Goal: Task Accomplishment & Management: Use online tool/utility

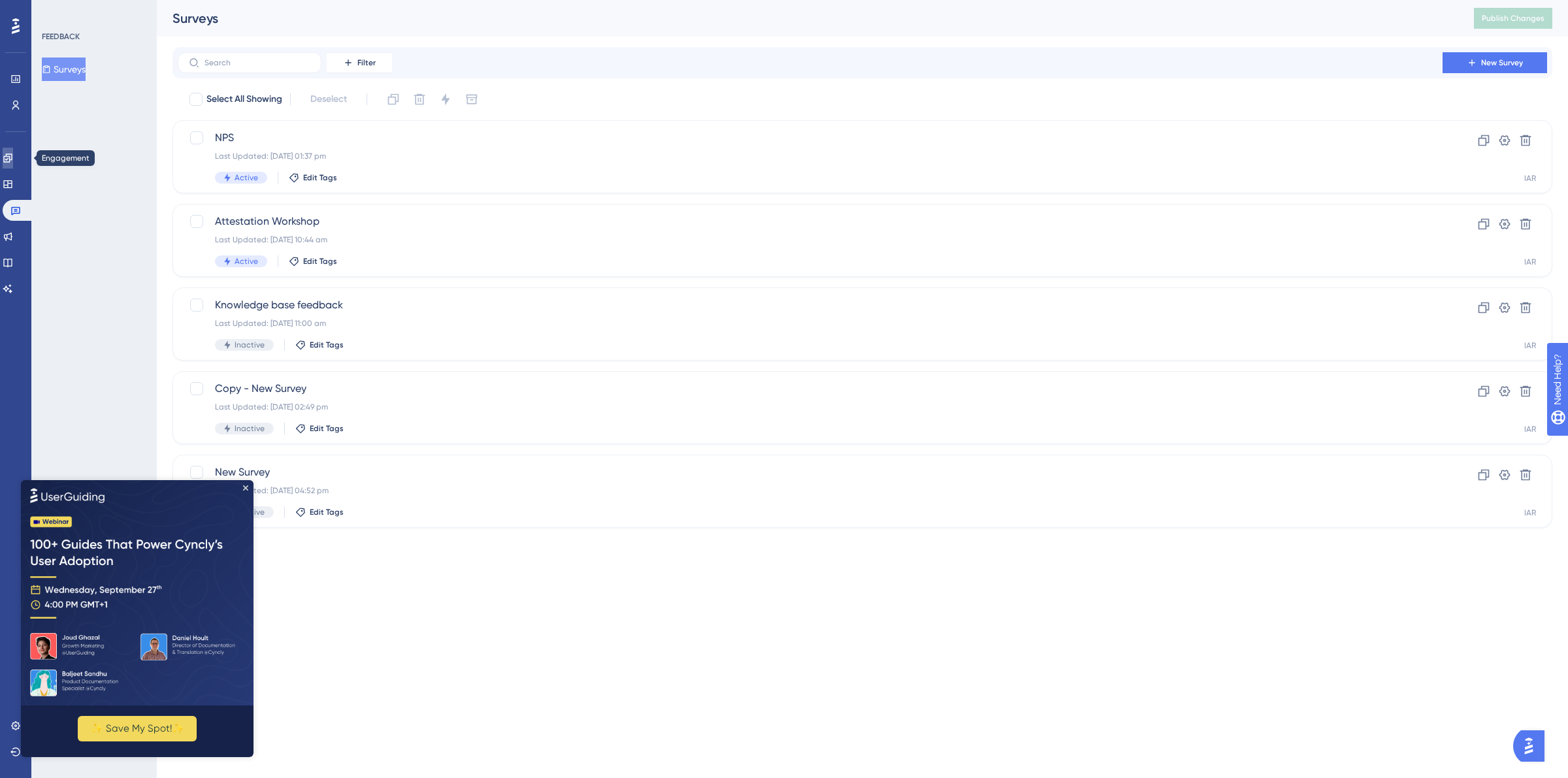
click at [13, 151] on link at bounding box center [8, 158] width 11 height 21
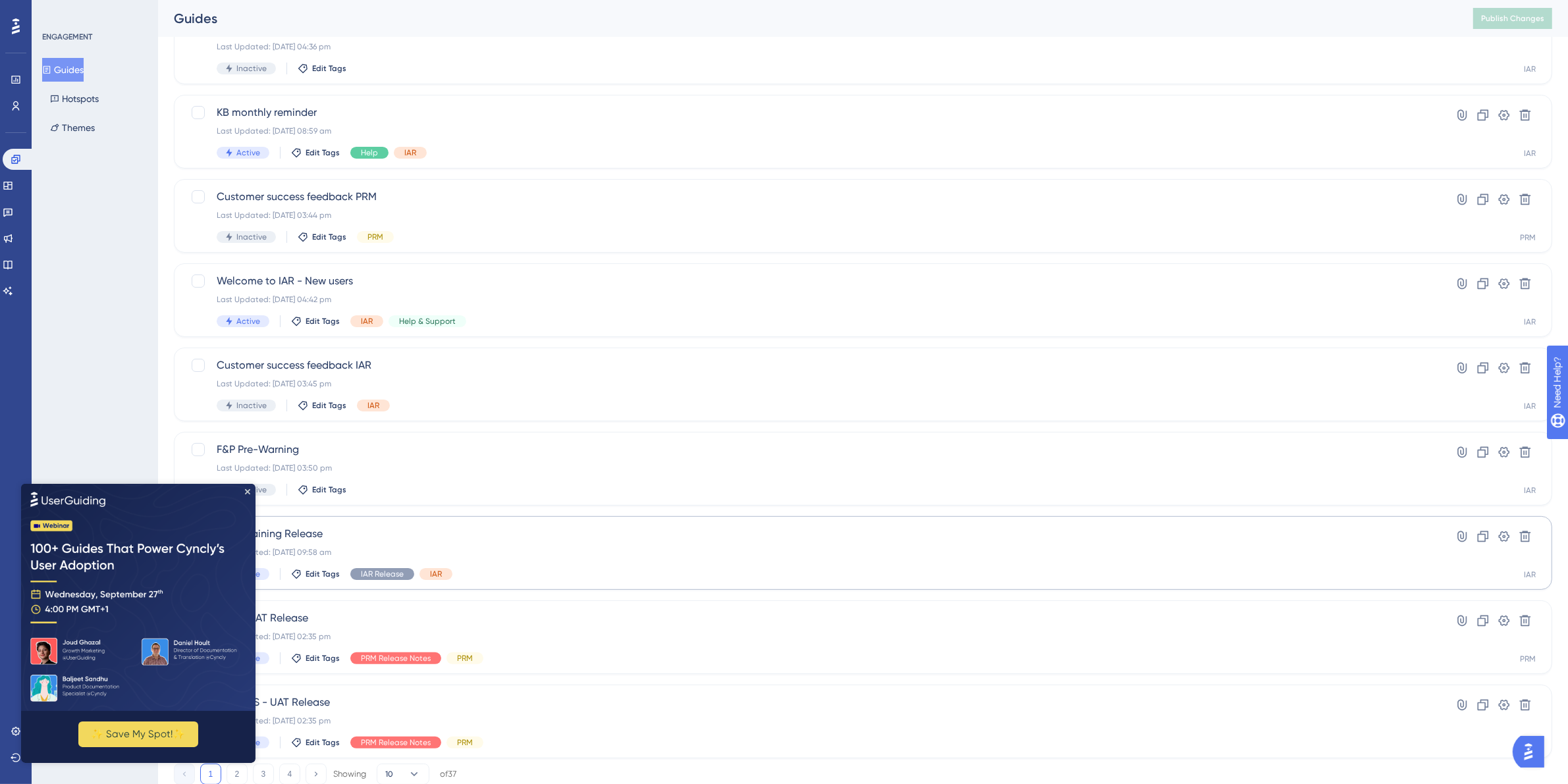
scroll to position [237, 0]
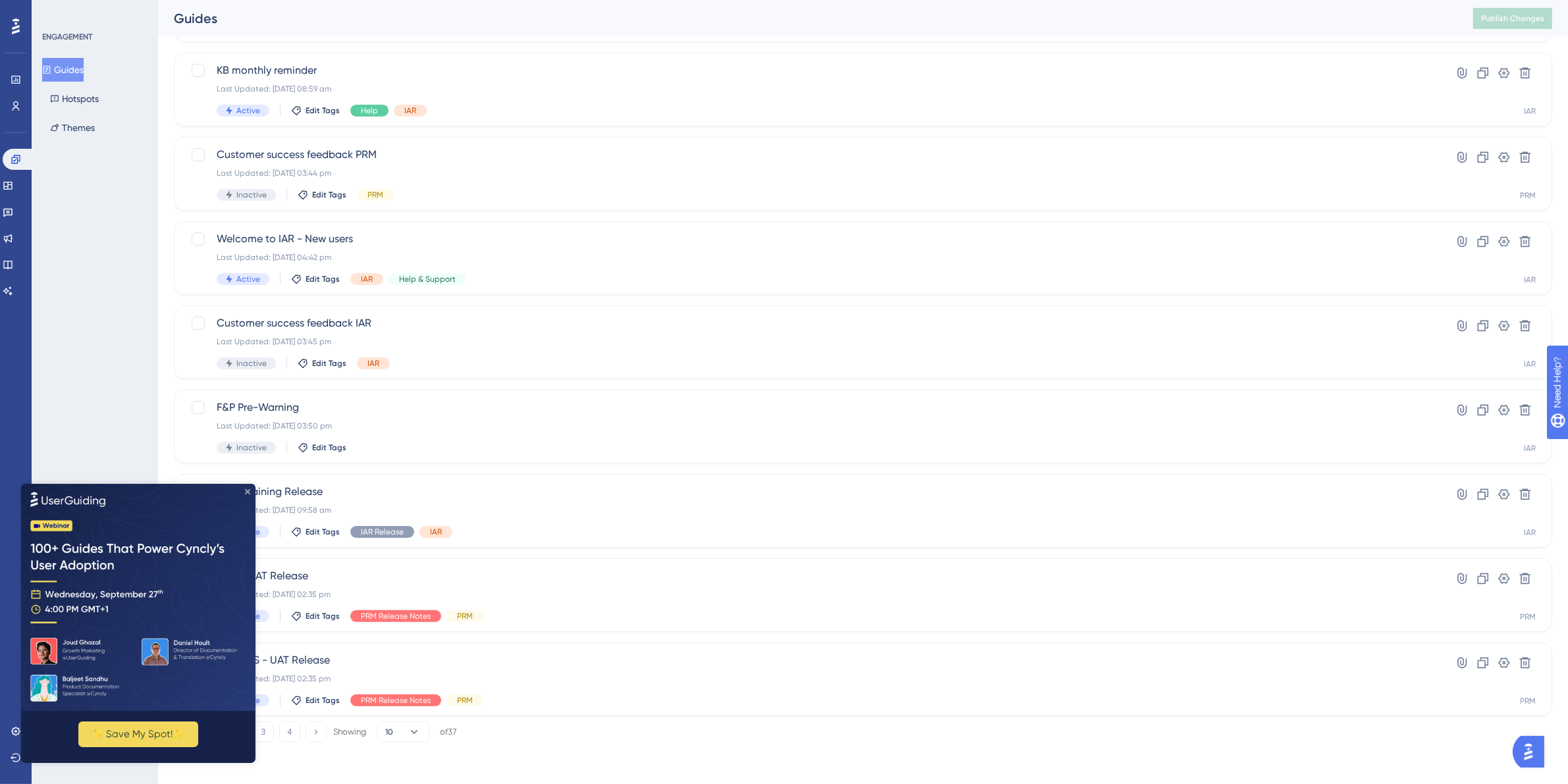
click at [248, 489] on icon "Close Preview" at bounding box center [248, 491] width 5 height 5
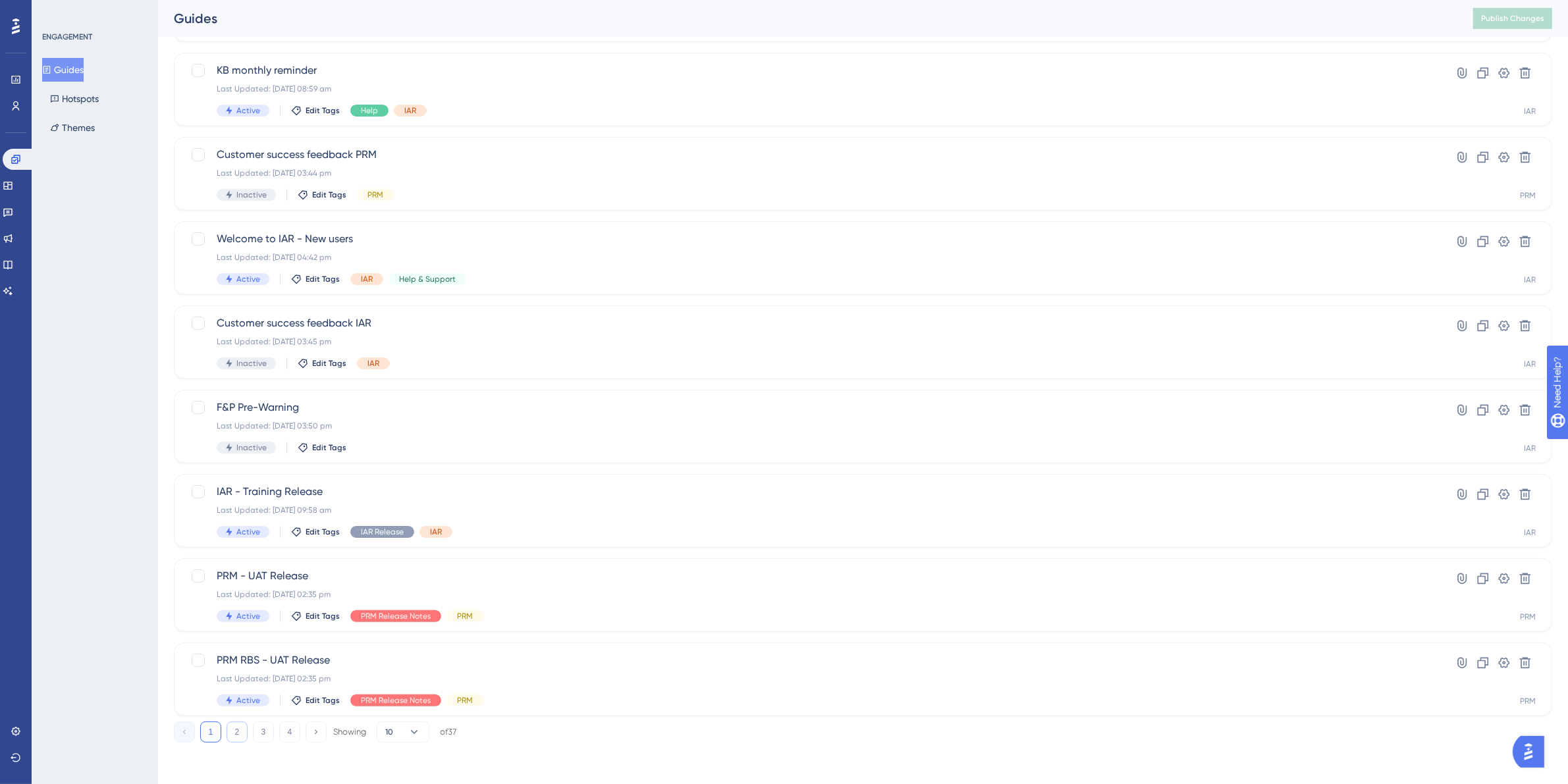
click at [239, 731] on button "2" at bounding box center [237, 732] width 21 height 21
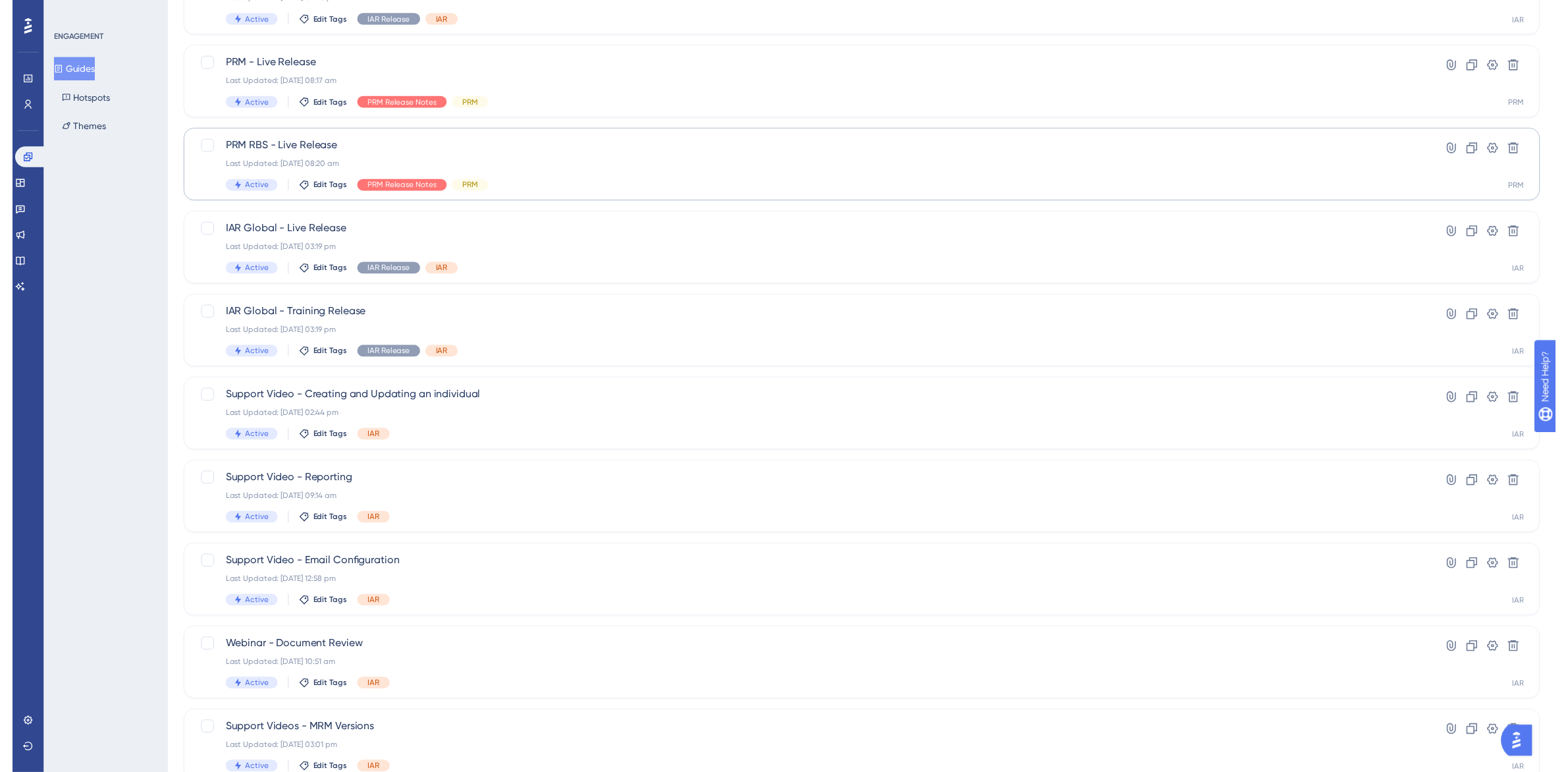
scroll to position [0, 0]
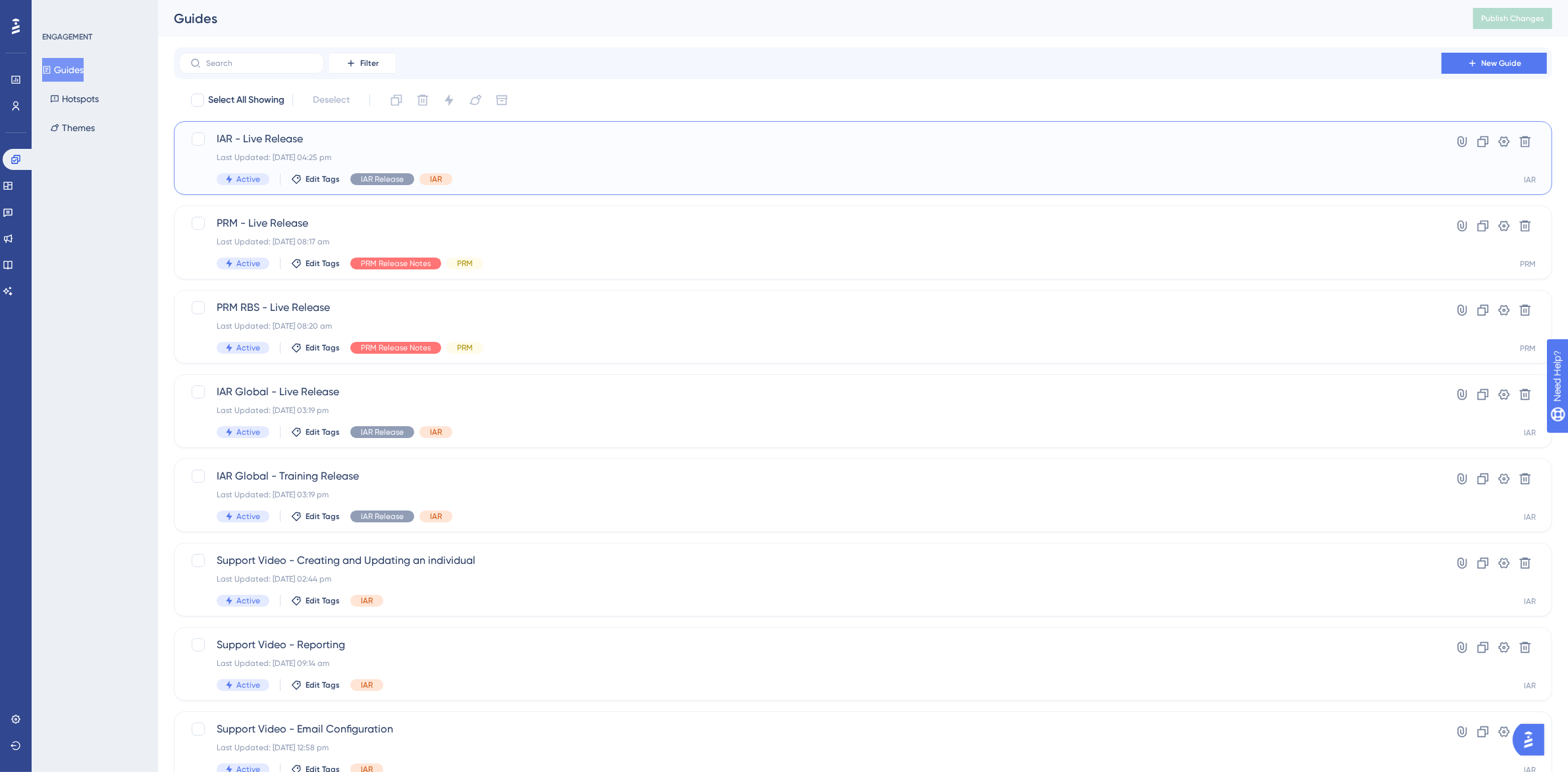
click at [384, 148] on div "IAR - Live Release Last Updated: [DATE] 04:25 pm Active Edit Tags IAR Release I…" at bounding box center [810, 158] width 1188 height 54
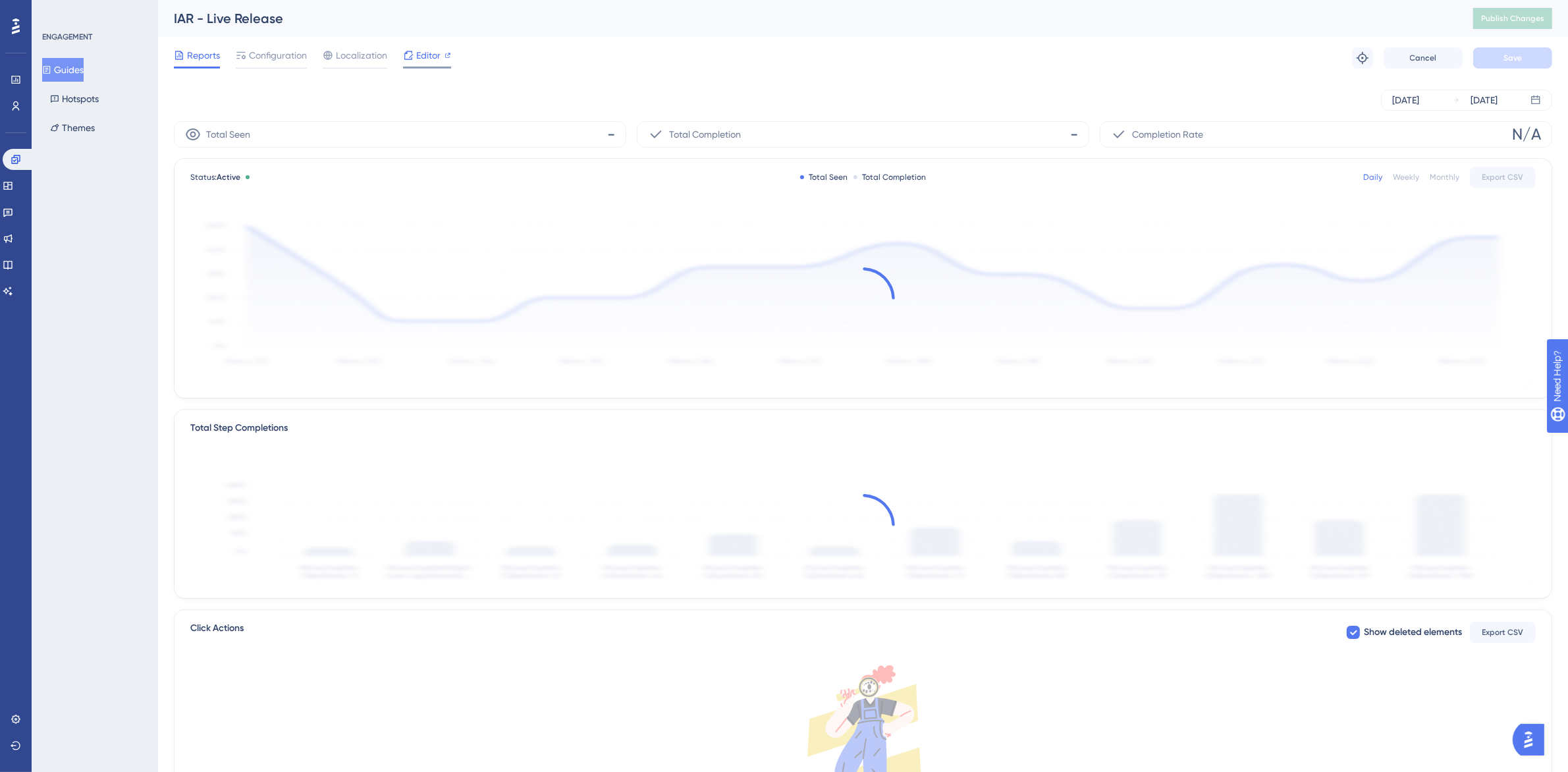
click at [421, 53] on span "Editor" at bounding box center [428, 55] width 24 height 16
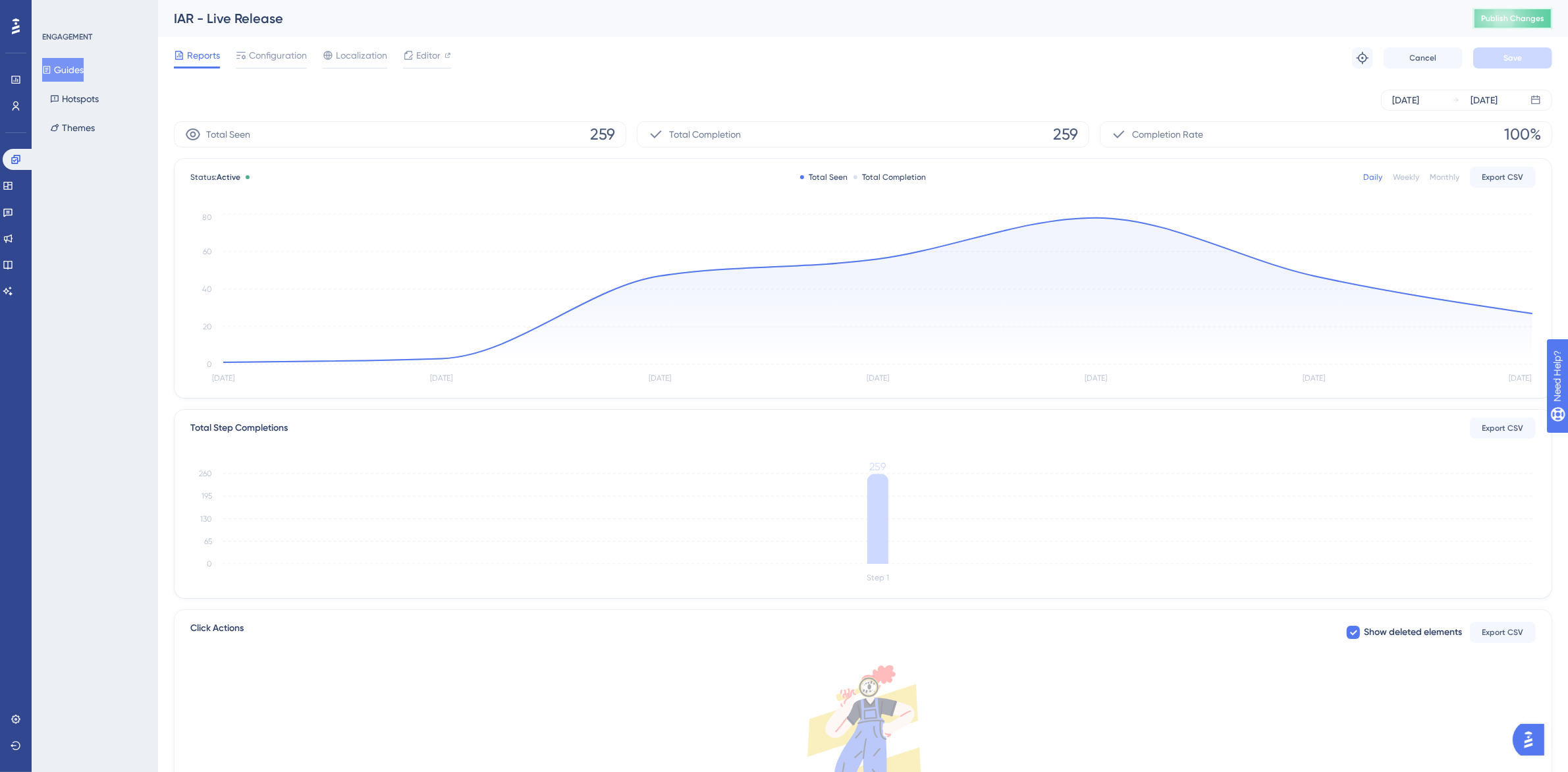
click at [1541, 18] on span "Publish Changes" at bounding box center [1512, 19] width 63 height 11
